Goal: Information Seeking & Learning: Learn about a topic

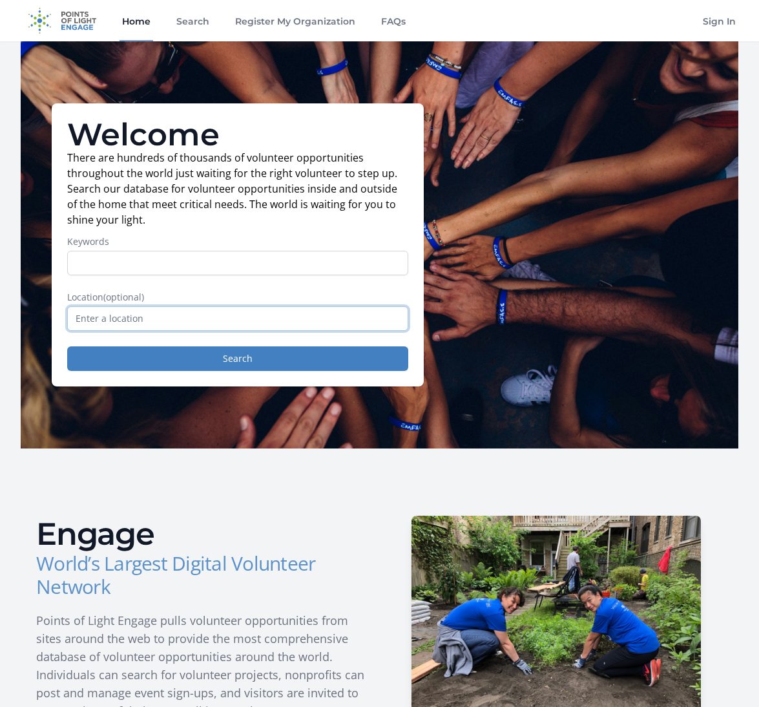
click at [134, 325] on input "text" at bounding box center [237, 318] width 341 height 25
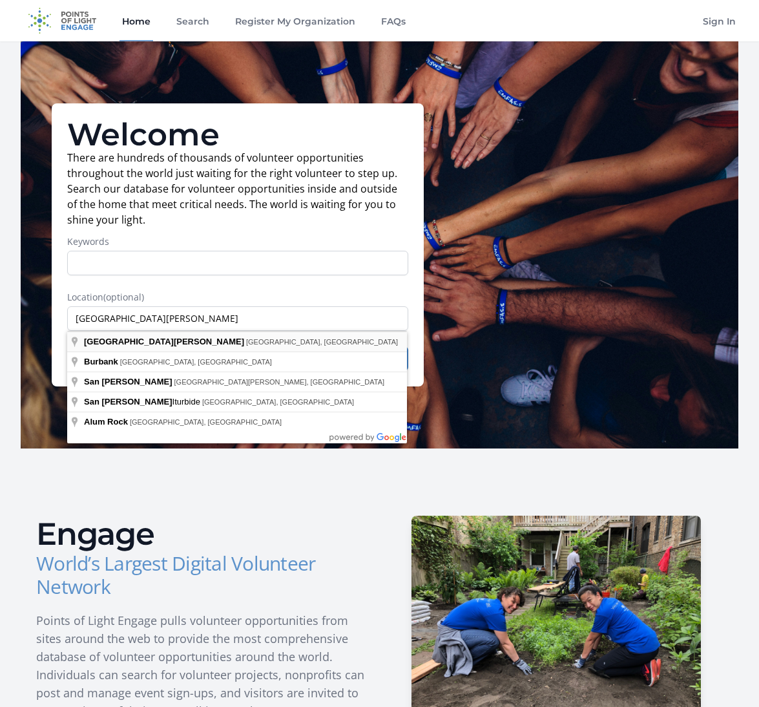
type input "[GEOGRAPHIC_DATA], [GEOGRAPHIC_DATA], [GEOGRAPHIC_DATA]"
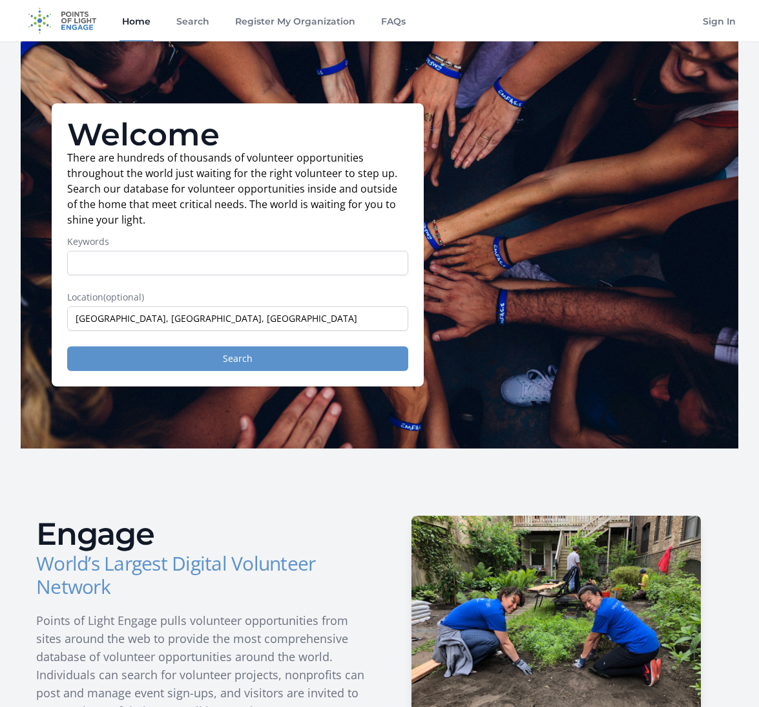
click at [217, 359] on button "Search" at bounding box center [237, 358] width 341 height 25
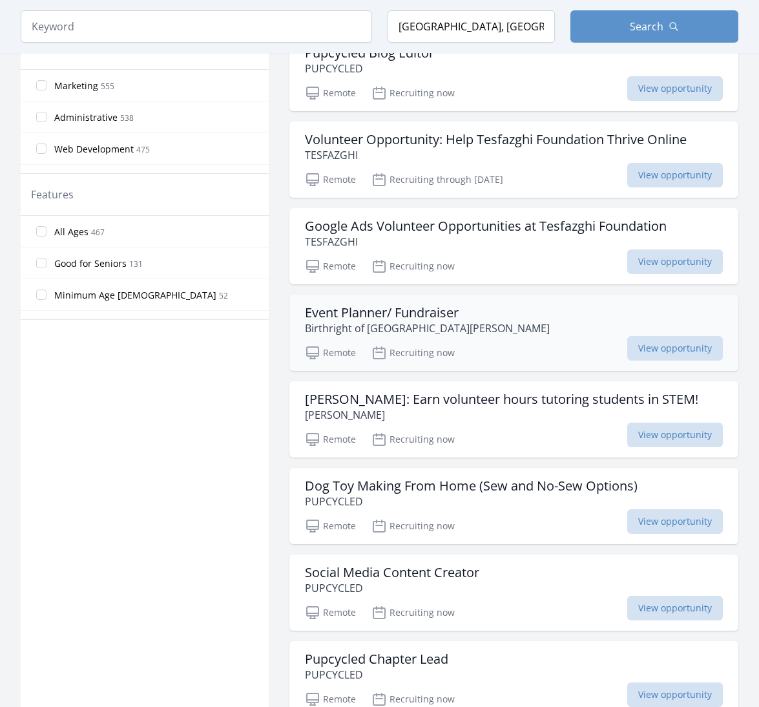
scroll to position [604, 0]
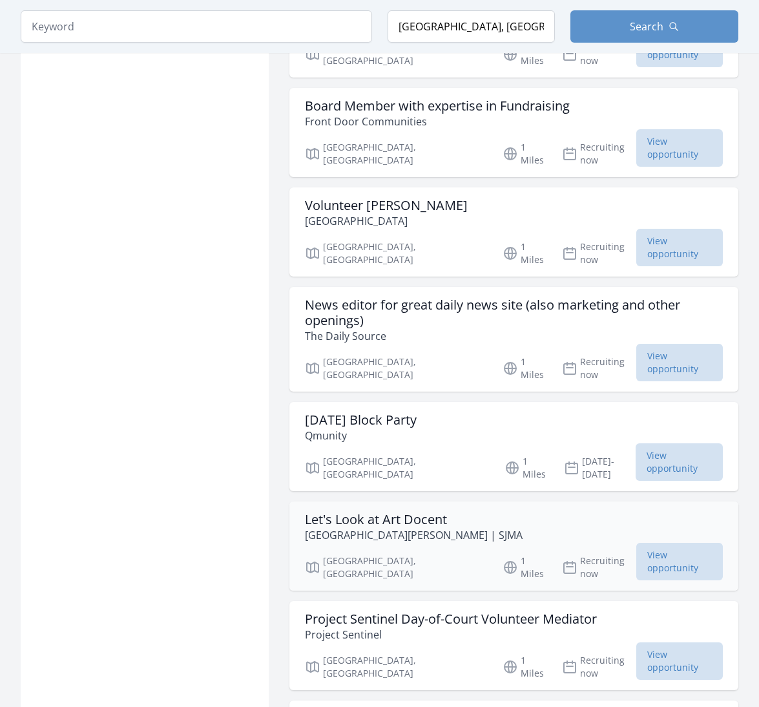
scroll to position [2029, 0]
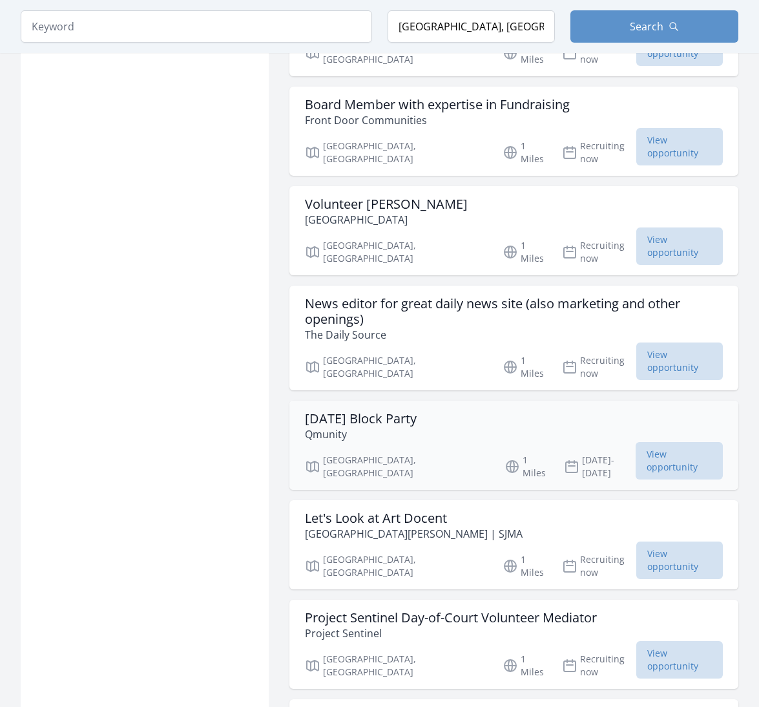
click at [404, 411] on h3 "Halloween Block Party" at bounding box center [361, 419] width 112 height 16
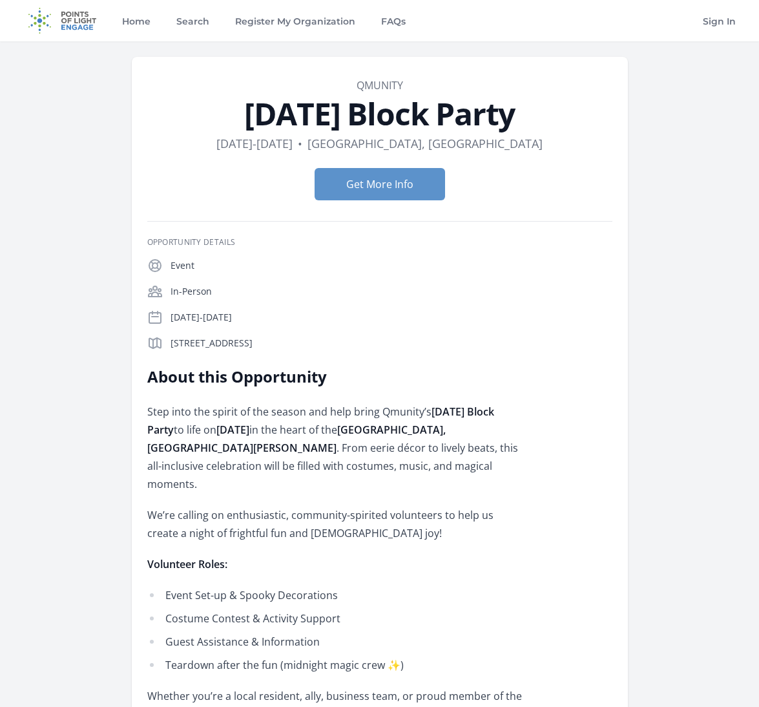
drag, startPoint x: 404, startPoint y: 255, endPoint x: 371, endPoint y: 296, distance: 51.9
click at [371, 296] on div "Opportunity Details Event In-Person Oct 31st-Nov 1st 75 Post St, San Jose, CA 9…" at bounding box center [379, 294] width 465 height 114
click at [375, 463] on p "Step into the spirit of the season and help bring Qmunity’s Halloween Block Par…" at bounding box center [336, 447] width 378 height 90
click at [371, 187] on button "Get More Info" at bounding box center [380, 184] width 130 height 32
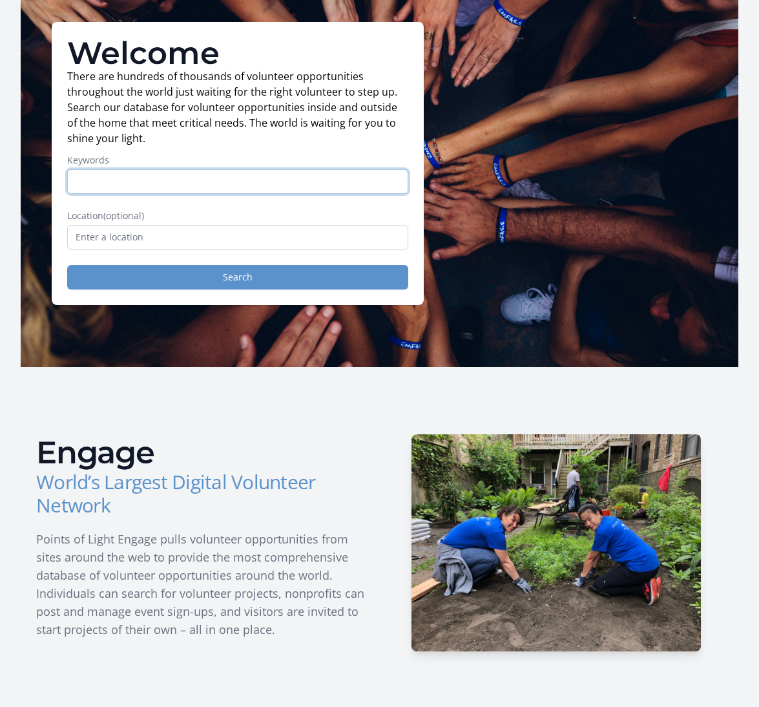
scroll to position [75, 0]
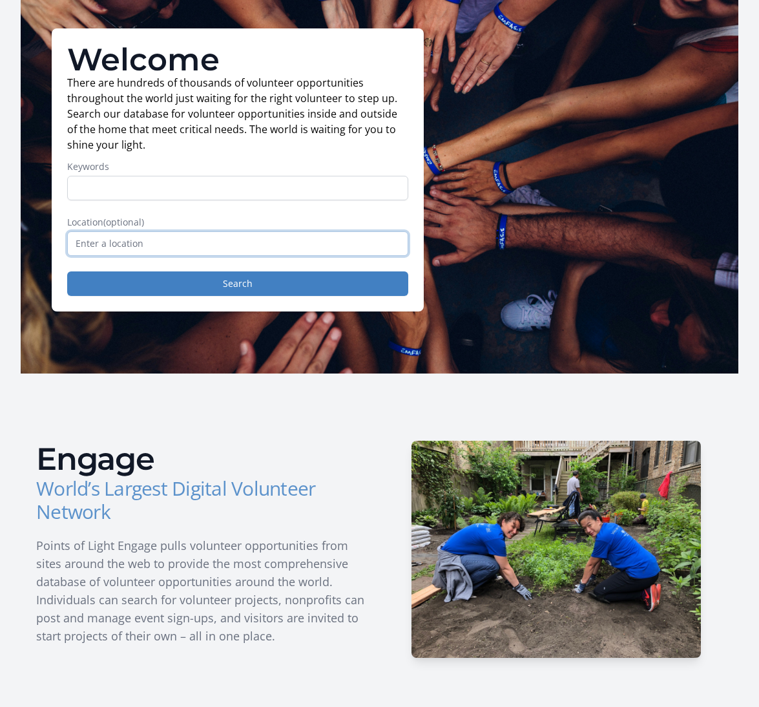
click at [137, 247] on input "text" at bounding box center [237, 243] width 341 height 25
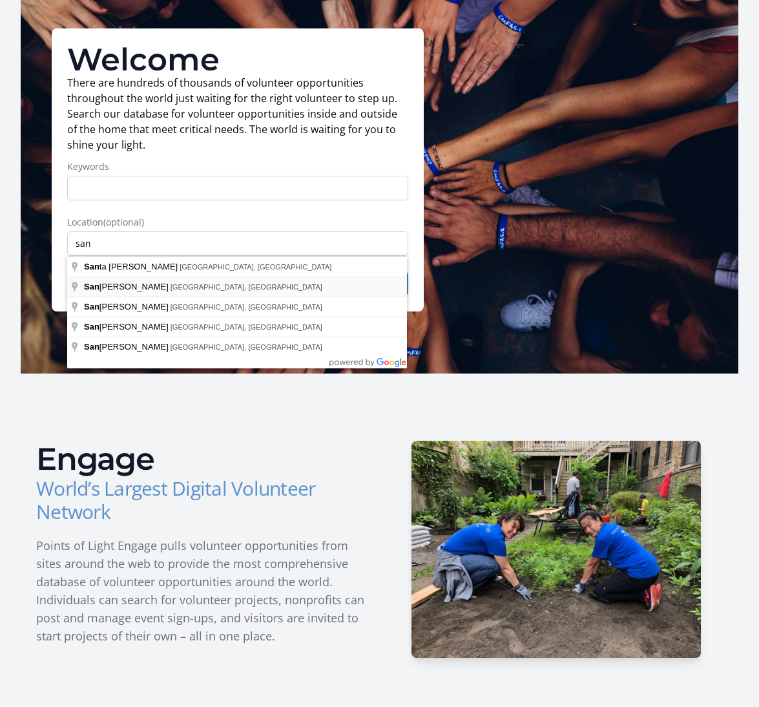
type input "[GEOGRAPHIC_DATA], [GEOGRAPHIC_DATA], [GEOGRAPHIC_DATA]"
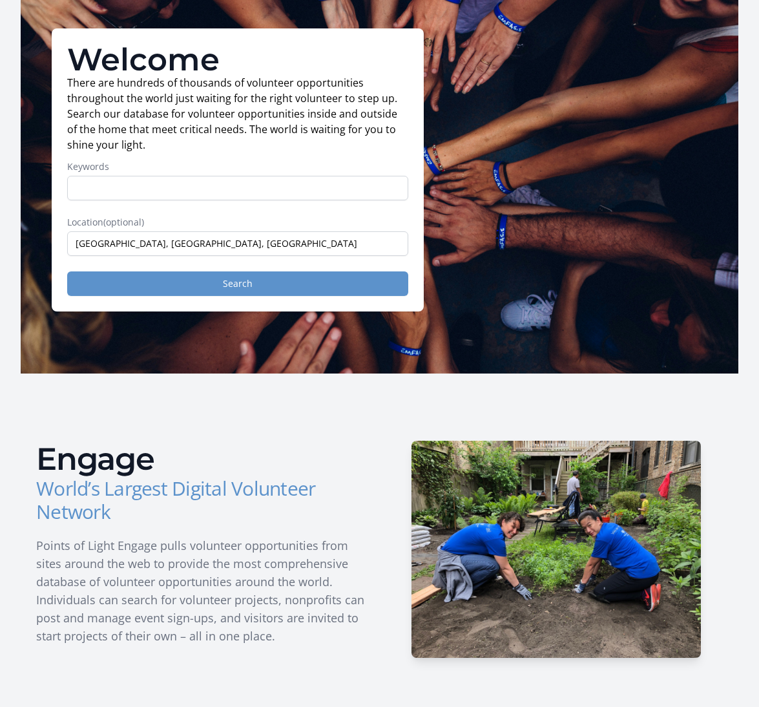
click at [162, 285] on button "Search" at bounding box center [237, 283] width 341 height 25
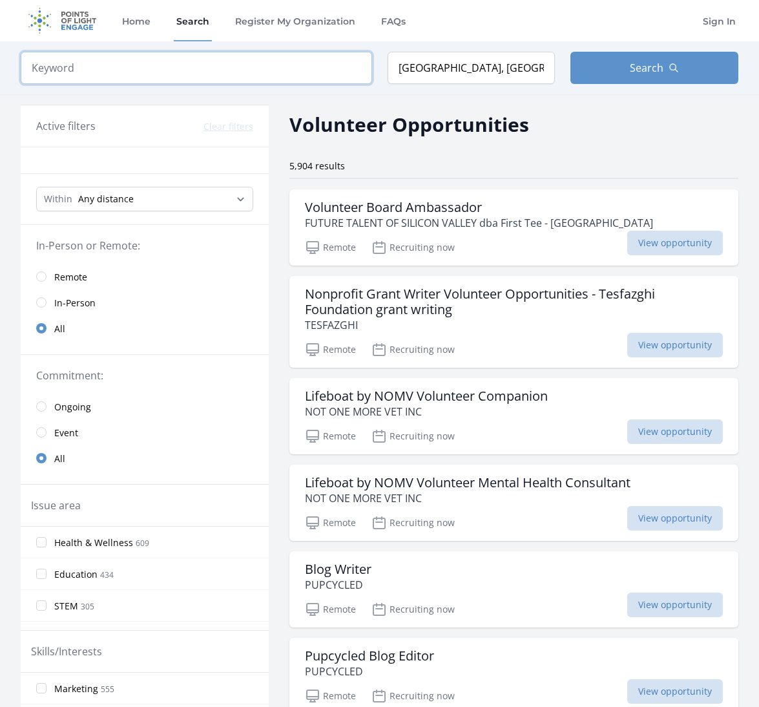
click at [141, 72] on input "search" at bounding box center [196, 68] width 351 height 32
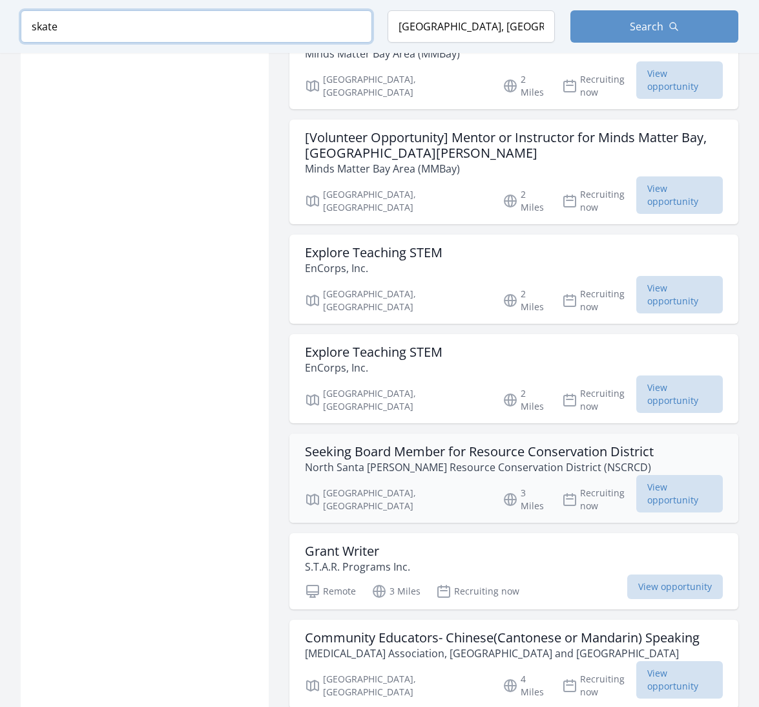
scroll to position [1078, 0]
type input "skate"
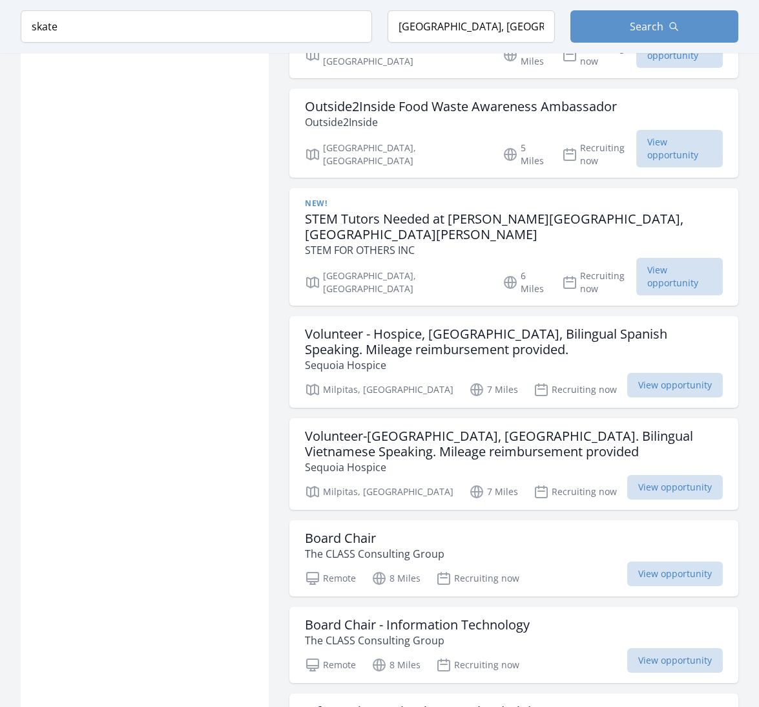
scroll to position [1988, 0]
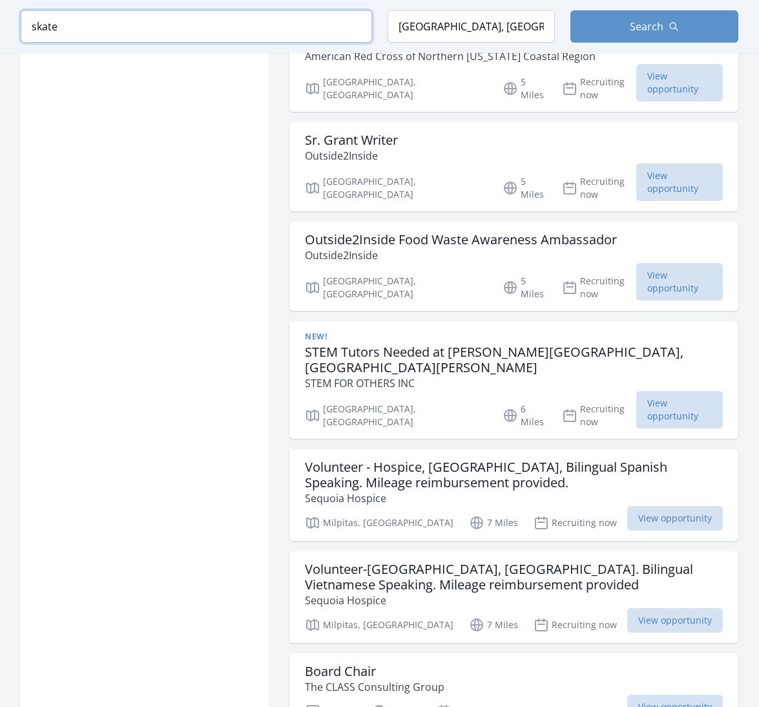
click at [353, 27] on input "skate" at bounding box center [196, 26] width 351 height 32
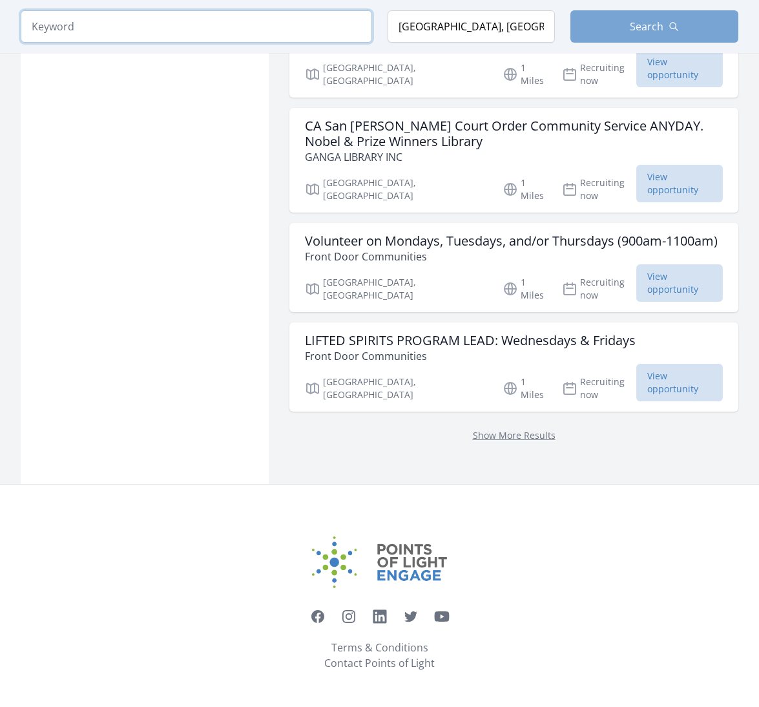
scroll to position [1529, 0]
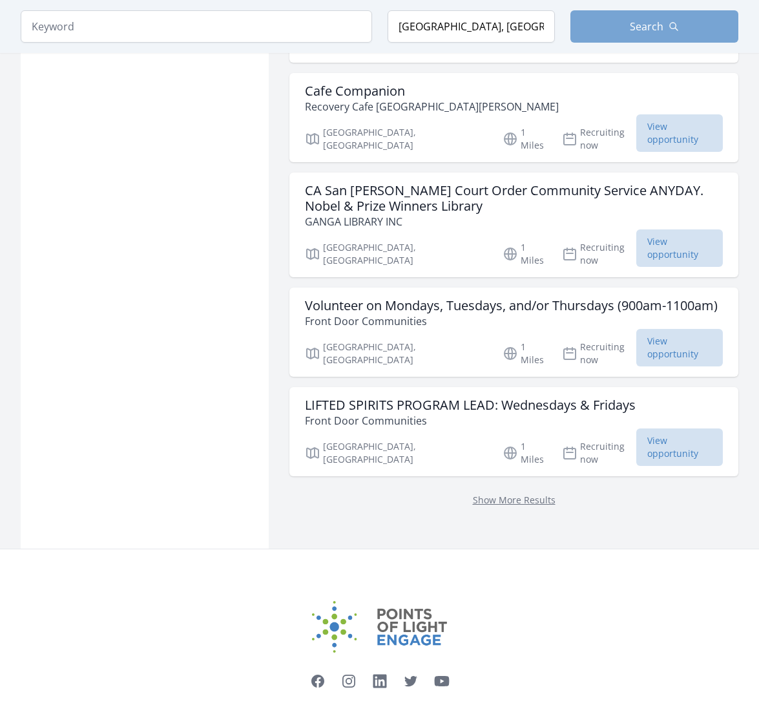
click at [627, 29] on button "Search" at bounding box center [654, 26] width 168 height 32
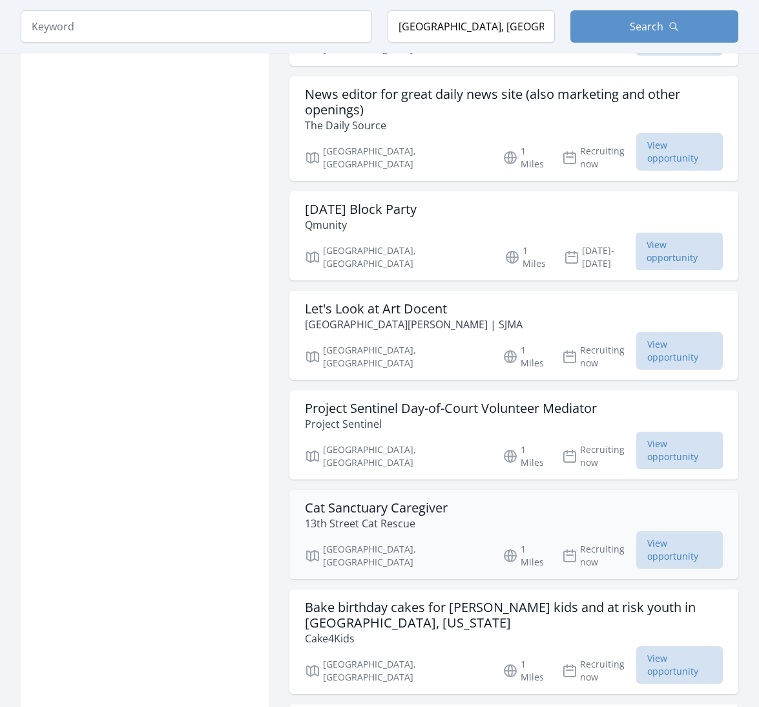
scroll to position [2239, 0]
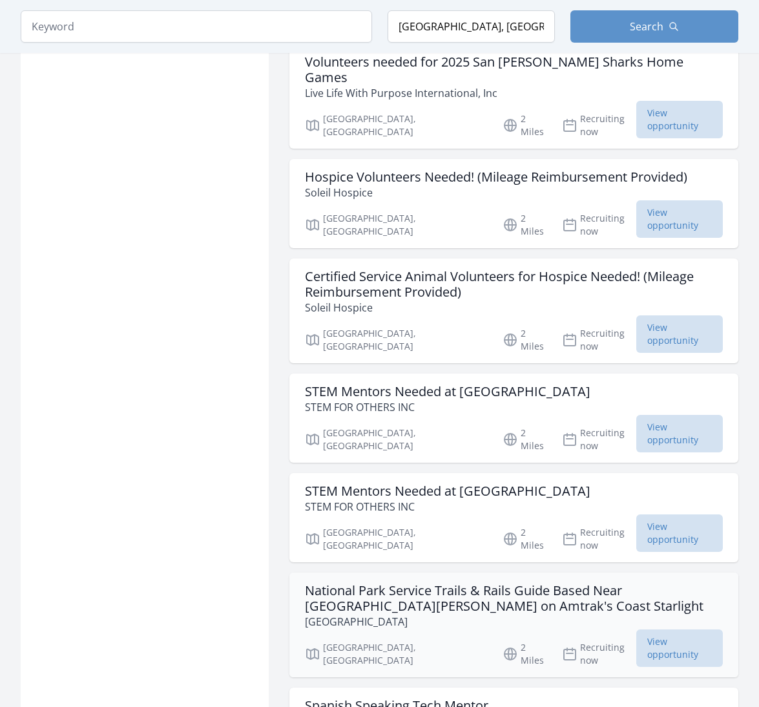
scroll to position [4739, 0]
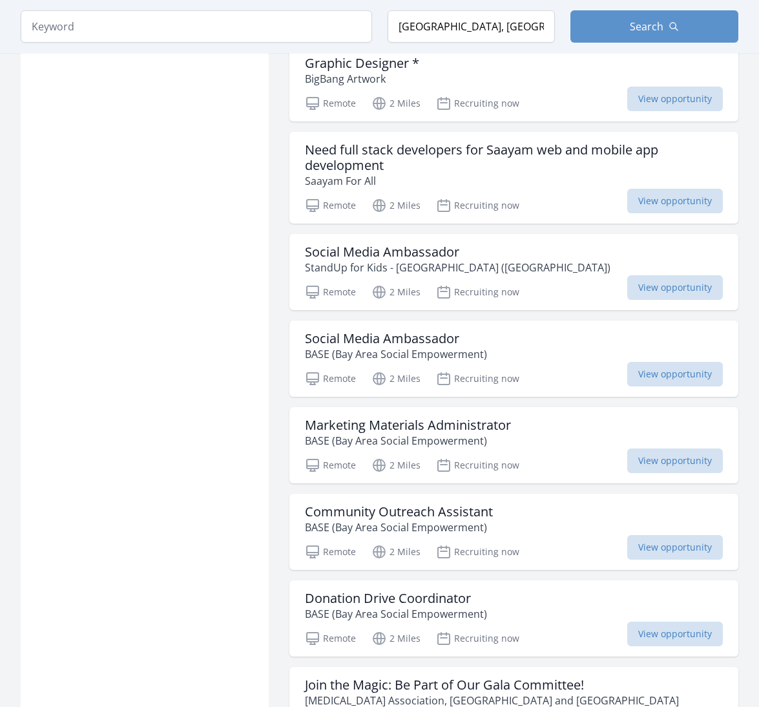
scroll to position [6367, 0]
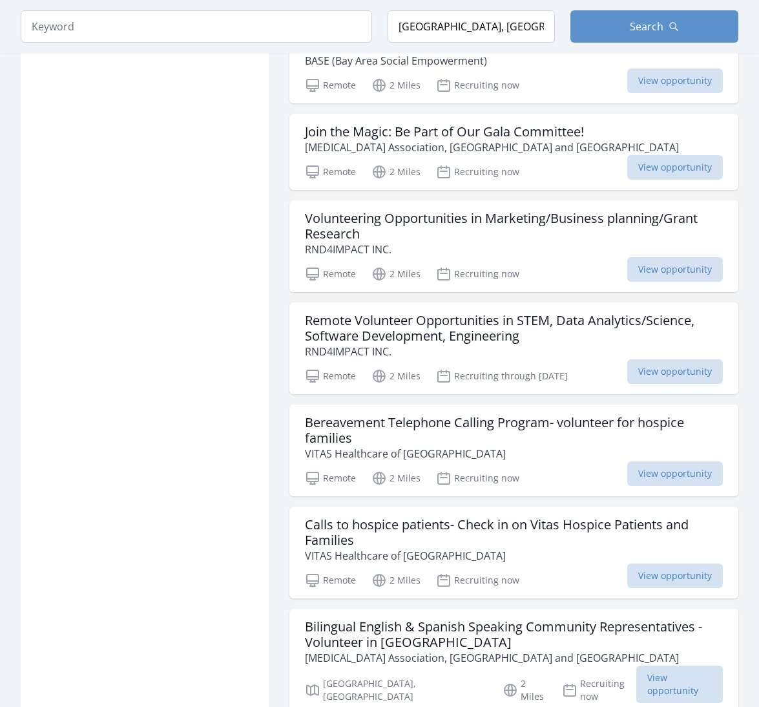
scroll to position [6919, 0]
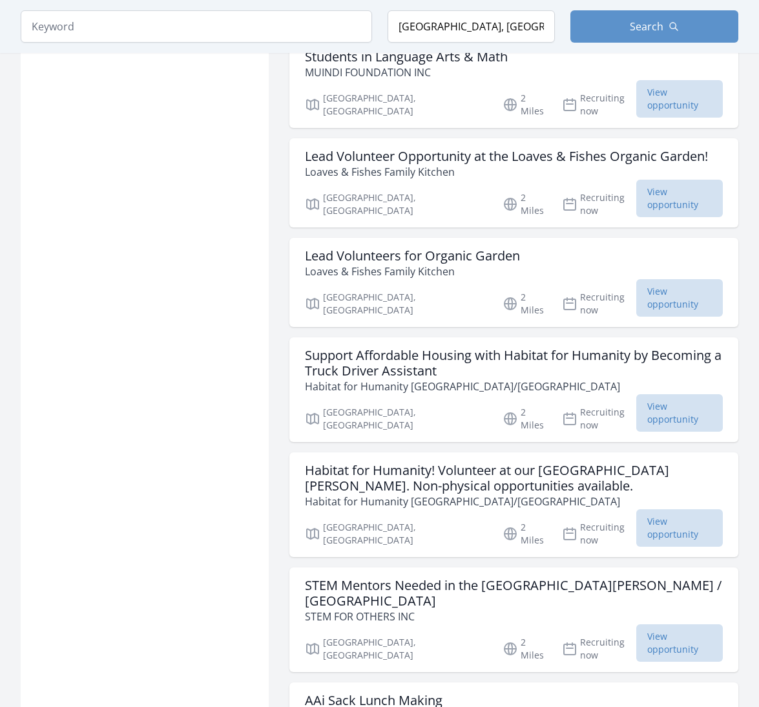
scroll to position [9580, 0]
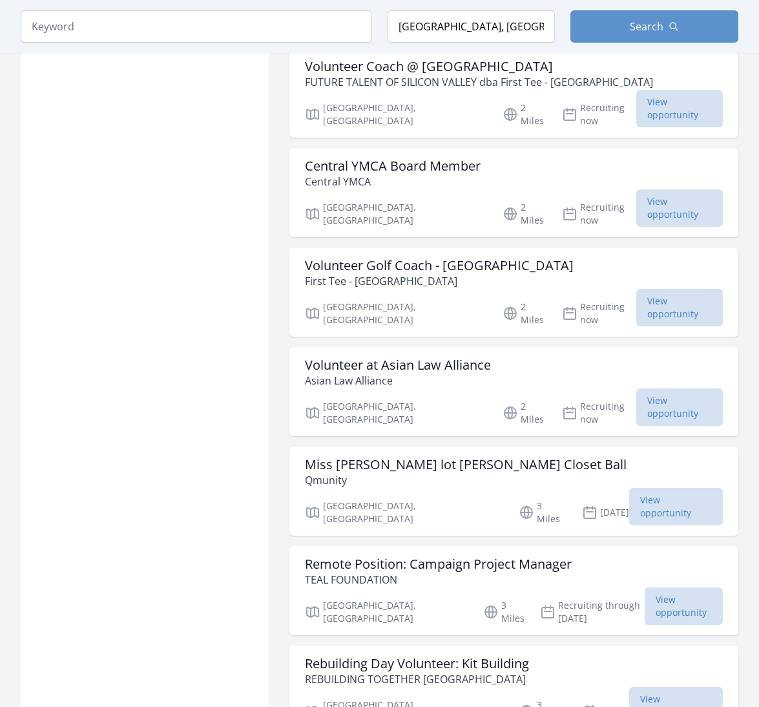
scroll to position [11019, 0]
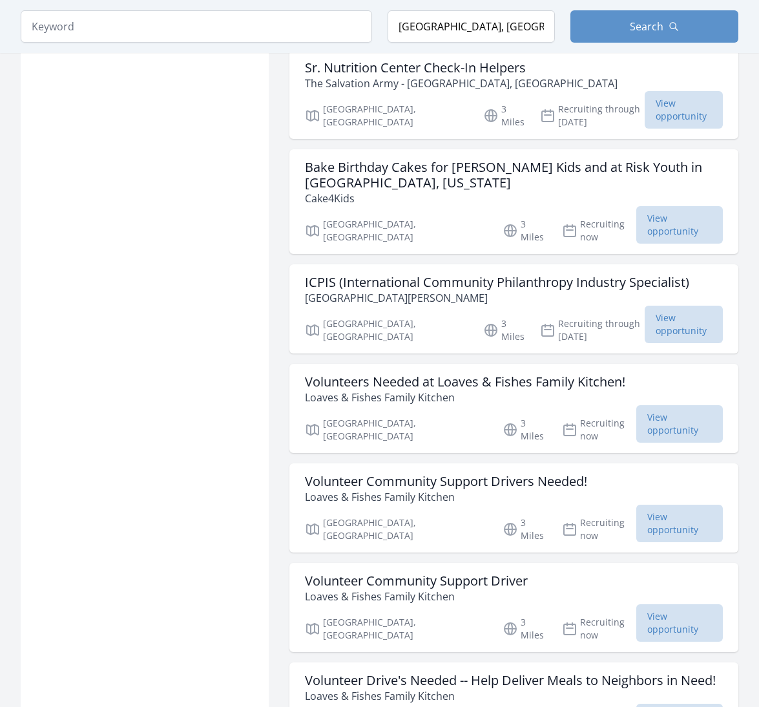
scroll to position [13155, 1]
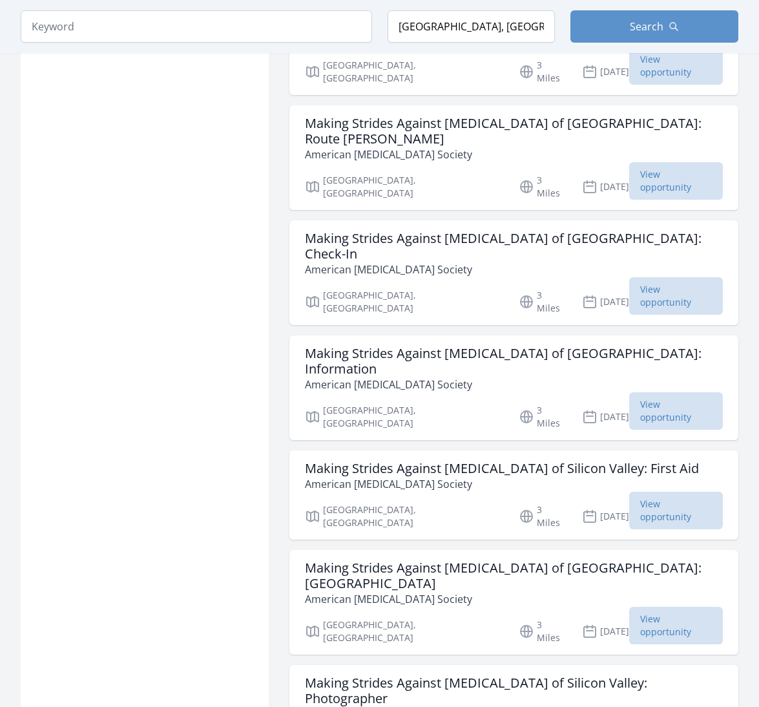
scroll to position [14603, 0]
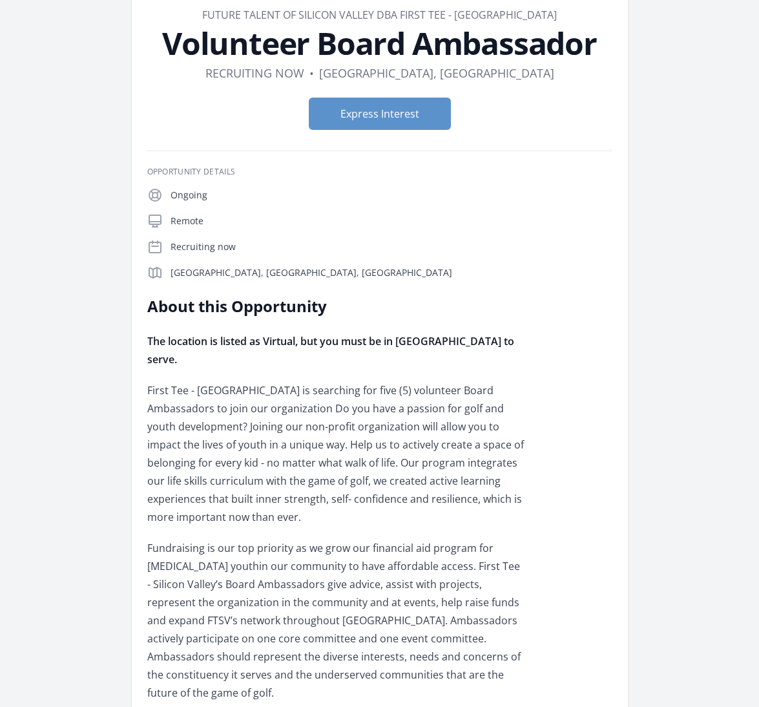
scroll to position [71, 0]
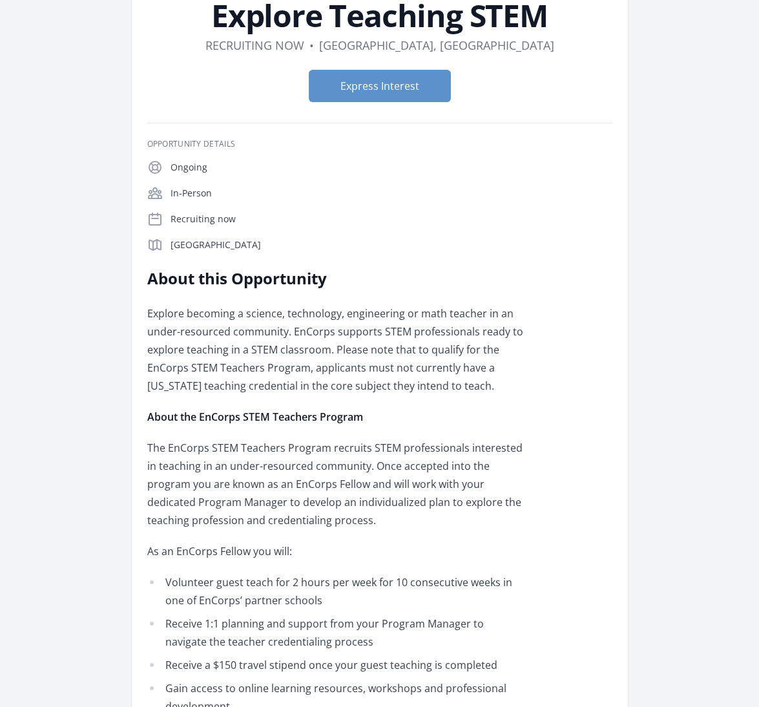
scroll to position [103, 0]
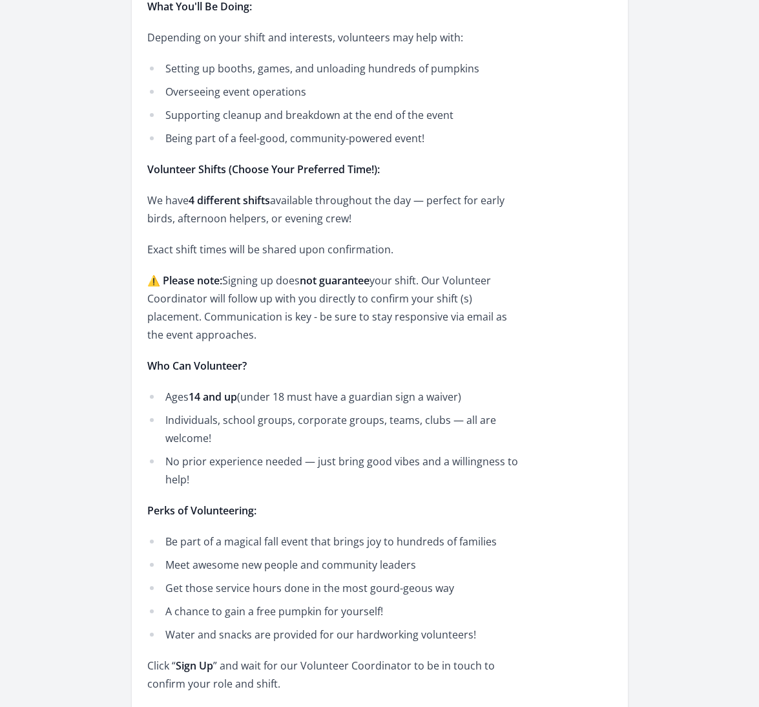
scroll to position [554, 0]
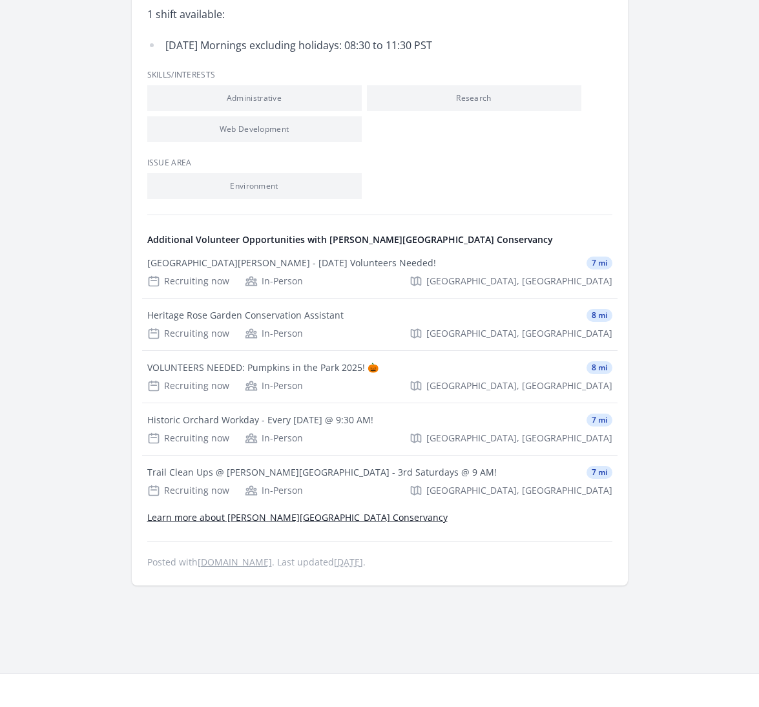
scroll to position [1185, 0]
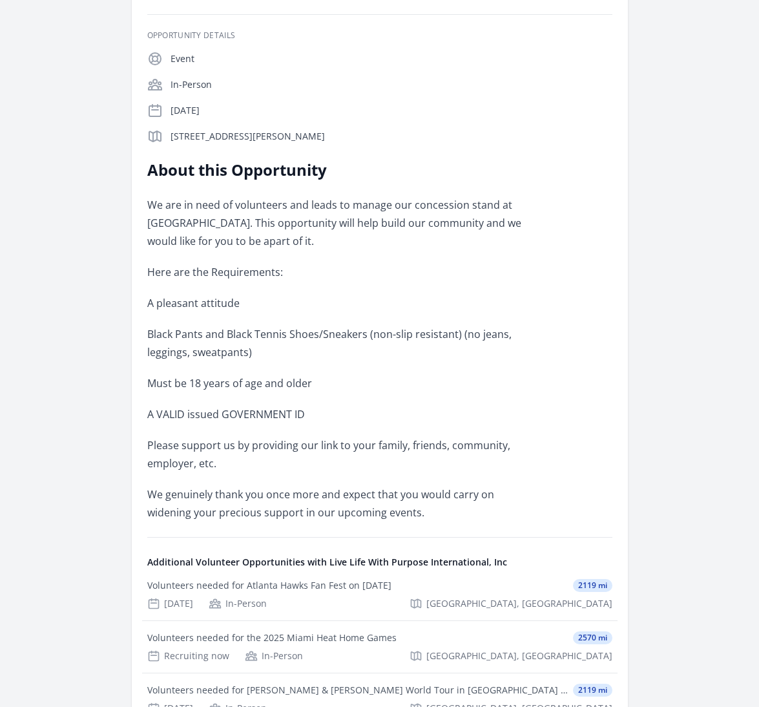
scroll to position [302, 0]
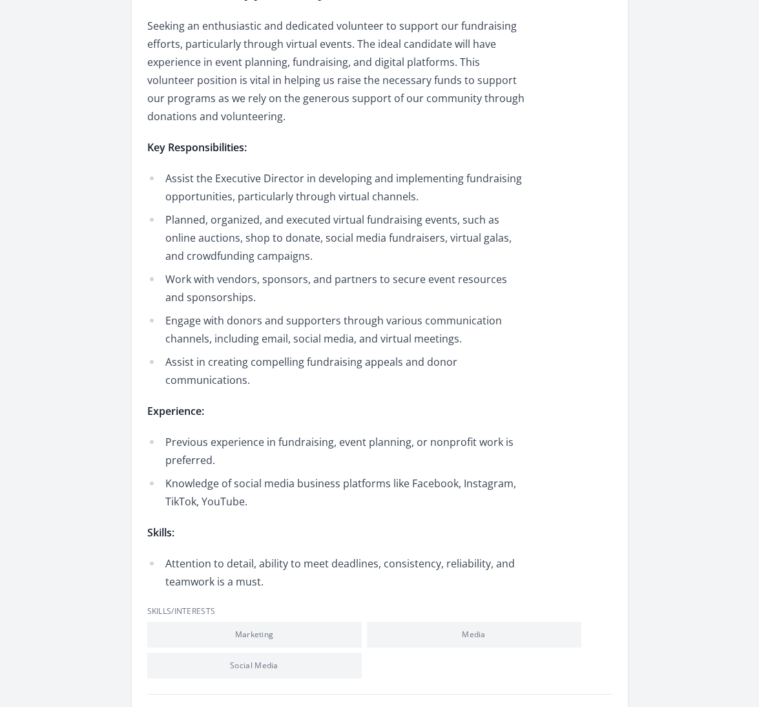
scroll to position [420, 0]
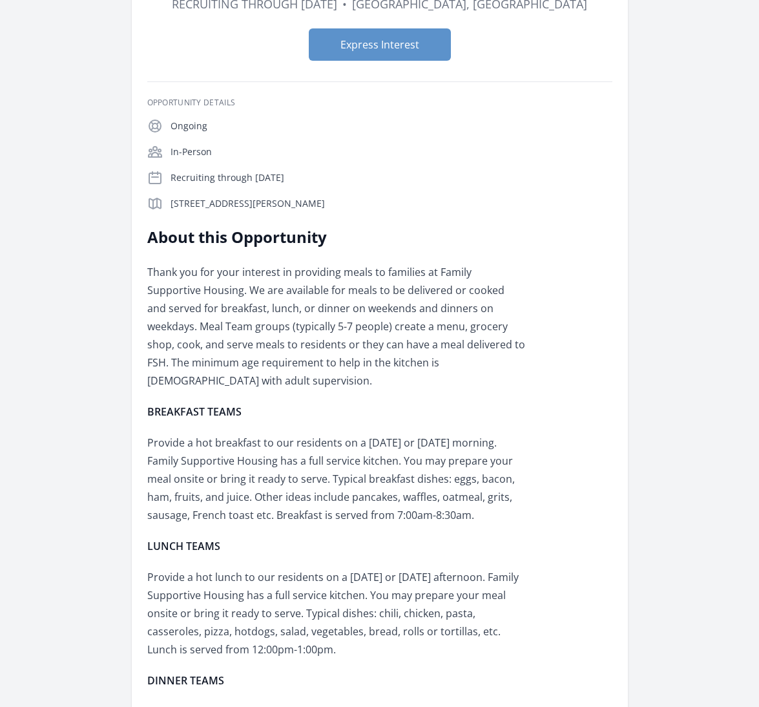
scroll to position [116, 0]
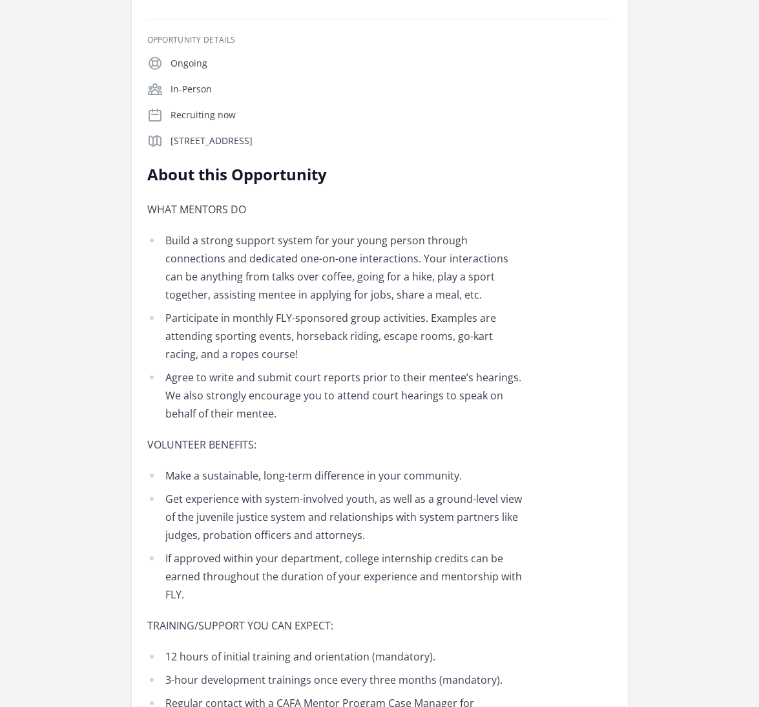
scroll to position [202, 0]
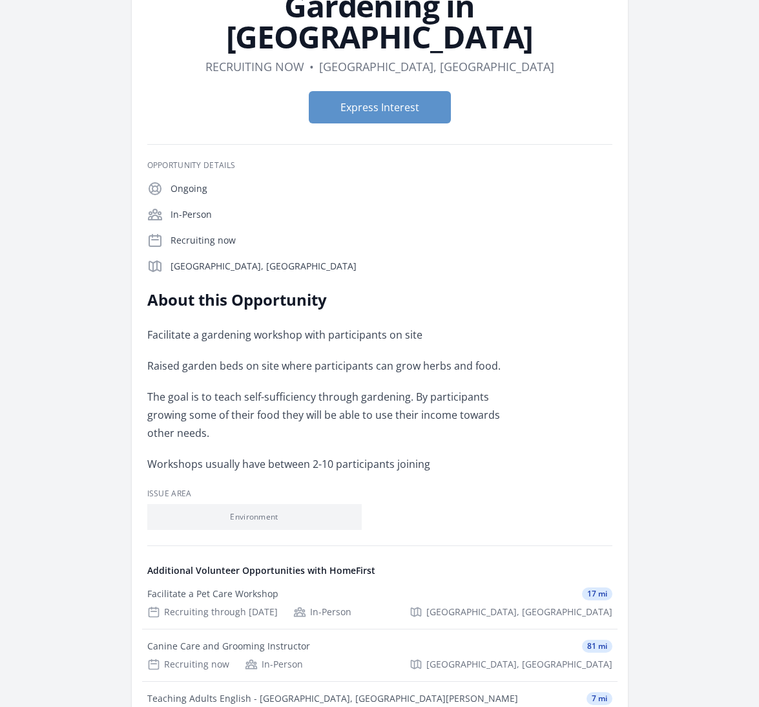
scroll to position [107, 0]
